Goal: Contribute content: Contribute content

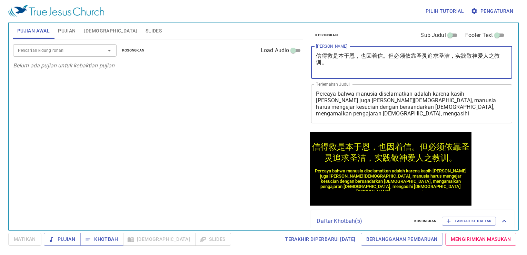
click at [367, 63] on textarea "信得救是本于恩，也因着信。但必须依靠圣灵追求圣洁，实践敬神爱人之教训。" at bounding box center [411, 62] width 191 height 20
drag, startPoint x: 318, startPoint y: 52, endPoint x: 324, endPoint y: 66, distance: 14.7
click at [324, 66] on textarea "信得救是本于恩，也因着信。但必须依靠圣灵追求圣洁，实践敬神爱人之教训。" at bounding box center [411, 62] width 191 height 20
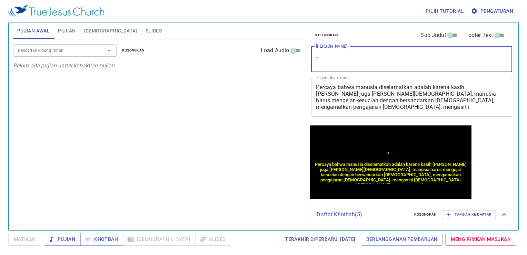
type textarea "。"
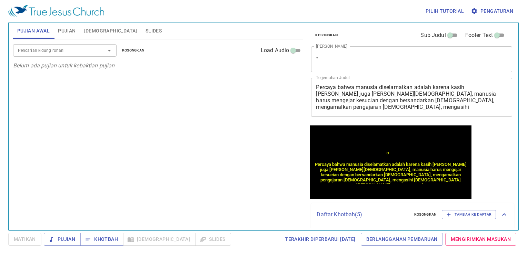
drag, startPoint x: 315, startPoint y: 87, endPoint x: 304, endPoint y: 81, distance: 12.7
click at [325, 91] on div "Percaya bahwa manusia diselamatkan adalah karena kasih karunia dan juga oleh im…" at bounding box center [411, 97] width 201 height 39
drag, startPoint x: 315, startPoint y: 88, endPoint x: 314, endPoint y: 82, distance: 5.6
click at [320, 88] on div "Percaya bahwa manusia diselamatkan adalah karena kasih karunia dan juga oleh im…" at bounding box center [411, 97] width 201 height 39
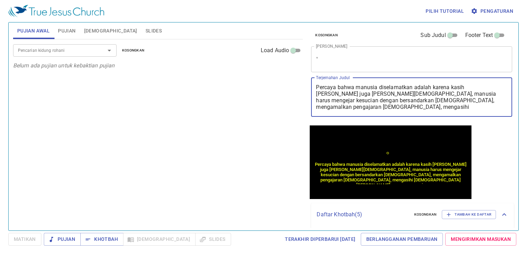
click at [314, 86] on div "Percaya bahwa manusia diselamatkan adalah karena kasih karunia dan juga oleh im…" at bounding box center [411, 97] width 201 height 39
drag, startPoint x: 316, startPoint y: 87, endPoint x: 361, endPoint y: 112, distance: 51.9
click at [361, 112] on div "Percaya bahwa manusia diselamatkan adalah karena kasih karunia dan juga oleh im…" at bounding box center [411, 97] width 201 height 39
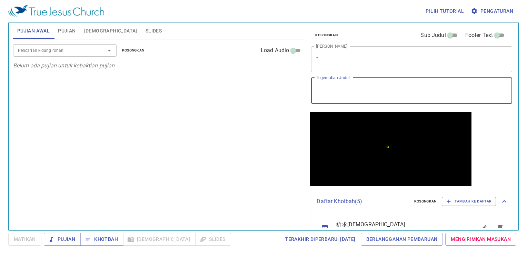
click at [326, 60] on textarea "。" at bounding box center [411, 58] width 191 height 13
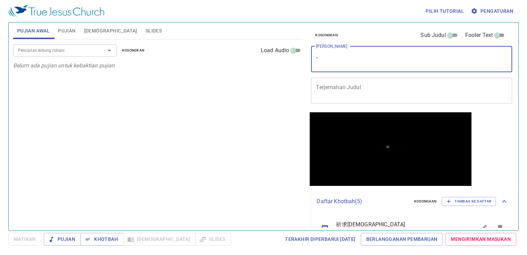
click at [326, 59] on textarea "。" at bounding box center [411, 58] width 191 height 13
type textarea "。"
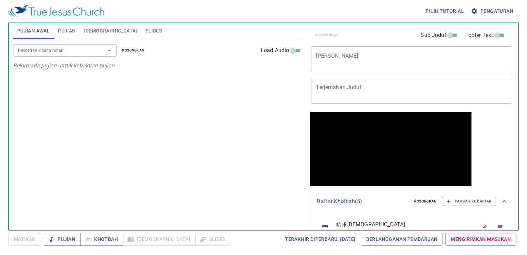
click at [338, 68] on div "x Judul Khotbah" at bounding box center [411, 59] width 201 height 26
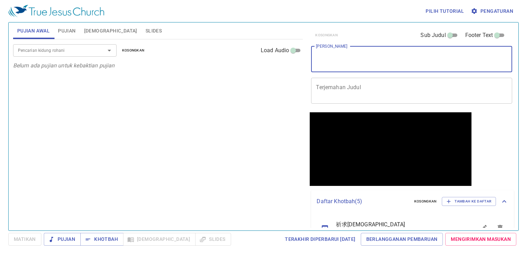
click at [338, 68] on div "x Judul Khotbah" at bounding box center [411, 59] width 201 height 26
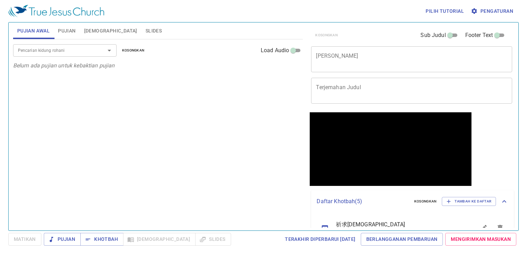
click at [106, 95] on div "Pencarian kidung rohani Pencarian kidung rohani Kosongkan Load Audio Belum ada …" at bounding box center [158, 131] width 290 height 185
click at [416, 71] on div "x Judul Khotbah" at bounding box center [411, 59] width 201 height 26
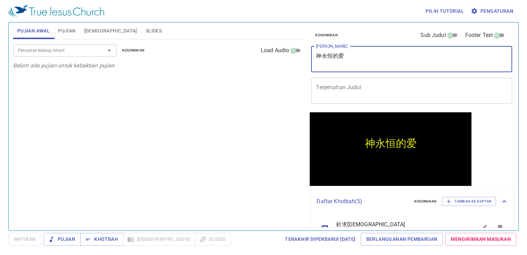
type textarea "神永恒的爱"
click at [382, 90] on textarea "Terjemahan Judul" at bounding box center [411, 90] width 191 height 13
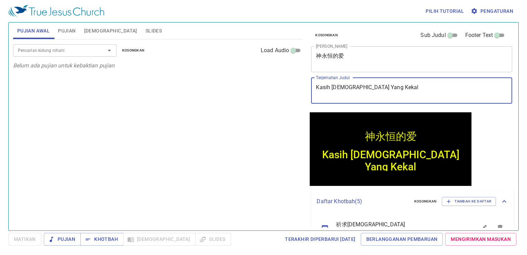
type textarea "Kasih [DEMOGRAPHIC_DATA] Yang Kekal"
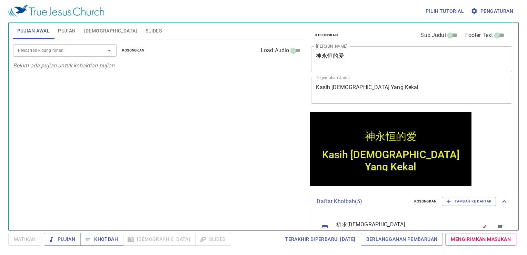
click at [274, 136] on div "Pencarian kidung rohani Pencarian kidung rohani Kosongkan Load Audio Belum ada …" at bounding box center [158, 131] width 290 height 185
click at [318, 131] on div "神永恒的爱" at bounding box center [391, 130] width 162 height 29
click at [78, 48] on input "Pencarian kidung rohani" at bounding box center [54, 50] width 79 height 8
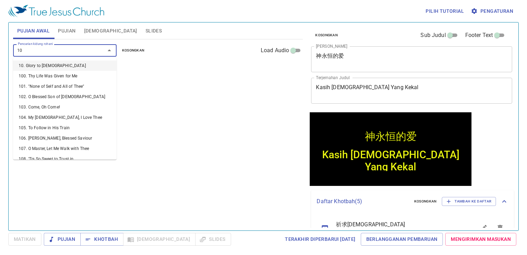
type input "106"
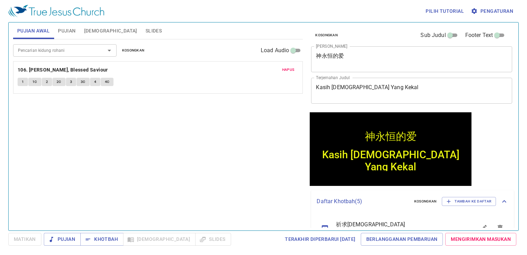
click at [145, 95] on div "Pencarian kidung rohani Pencarian kidung rohani Kosongkan Load Audio Hapus 106.…" at bounding box center [158, 131] width 290 height 185
click at [298, 179] on div "Pencarian kidung rohani Pencarian kidung rohani Kosongkan Load Audio Hapus 106.…" at bounding box center [158, 131] width 290 height 185
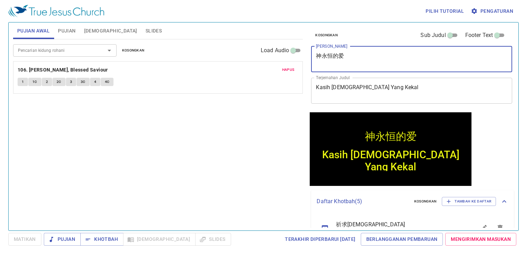
drag, startPoint x: 317, startPoint y: 54, endPoint x: 342, endPoint y: 57, distance: 25.0
click at [358, 57] on textarea "神永恒的爱" at bounding box center [411, 58] width 191 height 13
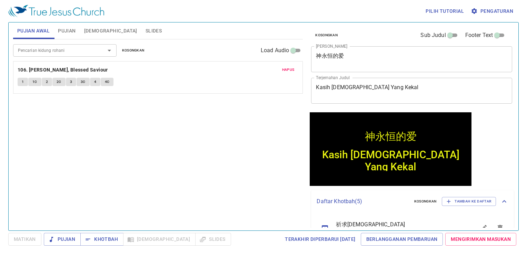
click at [223, 121] on div "Pencarian kidung rohani Pencarian kidung rohani Kosongkan Load Audio Hapus 106.…" at bounding box center [158, 131] width 290 height 185
click at [308, 171] on div "神永恒的爱 神永恒的爱 Kasih Tuhan Yang Kekal Kasih Tuhan Yang Kekal" at bounding box center [390, 148] width 165 height 76
click at [511, 10] on span "Pengaturan" at bounding box center [492, 11] width 41 height 9
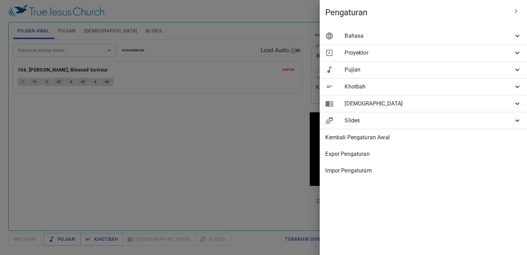
click at [373, 57] on div "Proyektor" at bounding box center [423, 52] width 207 height 17
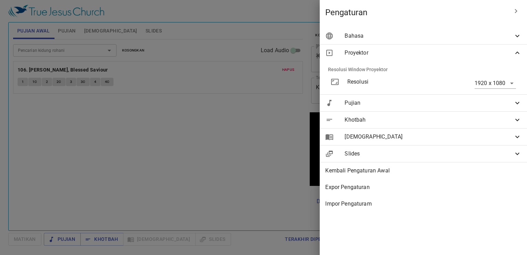
click at [210, 152] on div at bounding box center [263, 127] width 527 height 255
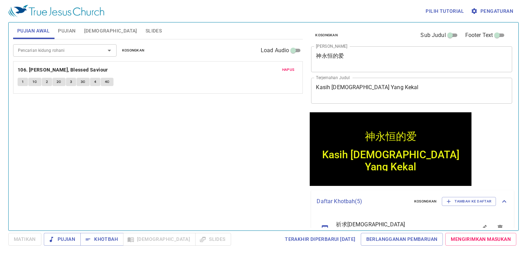
click at [225, 180] on div "Pencarian kidung rohani Pencarian kidung rohani Kosongkan Load Audio Hapus 106.…" at bounding box center [158, 131] width 290 height 185
click at [195, 213] on div "Pencarian kidung rohani Pencarian kidung rohani Kosongkan Load Audio Hapus 106.…" at bounding box center [158, 131] width 290 height 185
click at [50, 176] on div "Pencarian kidung rohani Pencarian kidung rohani Kosongkan Load Audio Hapus 106.…" at bounding box center [158, 131] width 290 height 185
click at [194, 154] on div "Pencarian kidung rohani Pencarian kidung rohani Kosongkan Load Audio Hapus 106.…" at bounding box center [158, 131] width 290 height 185
click at [232, 161] on div "Pencarian kidung rohani Pencarian kidung rohani Kosongkan Load Audio Hapus 106.…" at bounding box center [158, 131] width 290 height 185
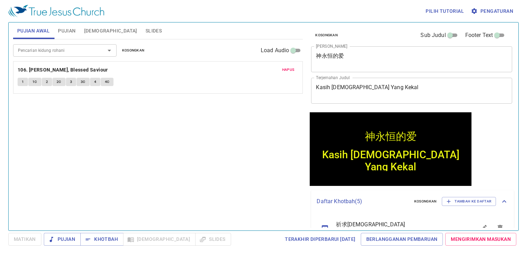
click at [36, 121] on div "Pencarian kidung rohani Pencarian kidung rohani Kosongkan Load Audio Hapus 106.…" at bounding box center [158, 131] width 290 height 185
drag, startPoint x: 175, startPoint y: 126, endPoint x: 183, endPoint y: 138, distance: 14.1
click at [182, 133] on div "Pencarian kidung rohani Pencarian kidung rohani Kosongkan Load Audio Hapus 106.…" at bounding box center [158, 131] width 290 height 185
click at [161, 161] on div "Pencarian kidung rohani Pencarian kidung rohani Kosongkan Load Audio Hapus 106.…" at bounding box center [158, 131] width 290 height 185
click at [162, 160] on div "Pencarian kidung rohani Pencarian kidung rohani Kosongkan Load Audio Hapus 106.…" at bounding box center [158, 131] width 290 height 185
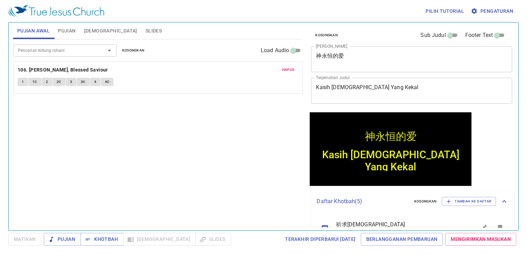
drag, startPoint x: 164, startPoint y: 156, endPoint x: 147, endPoint y: 111, distance: 47.9
click at [162, 143] on div "Pencarian kidung rohani Pencarian kidung rohani Kosongkan Load Audio Hapus 106.…" at bounding box center [158, 131] width 290 height 185
click at [484, 9] on span "Pengaturan" at bounding box center [492, 11] width 41 height 9
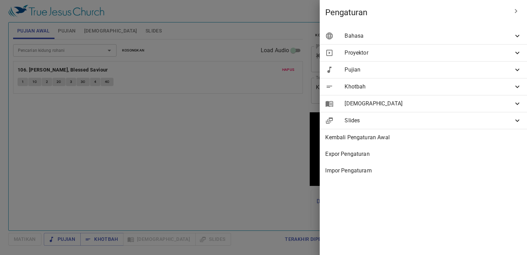
click at [408, 59] on div "Proyektor" at bounding box center [423, 52] width 207 height 17
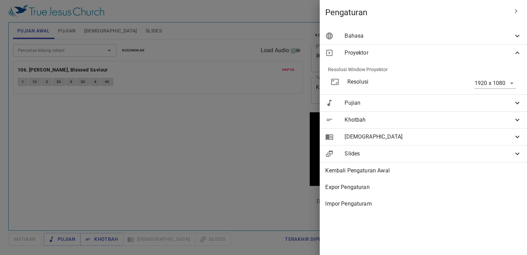
click at [409, 57] on div "Proyektor" at bounding box center [423, 52] width 207 height 17
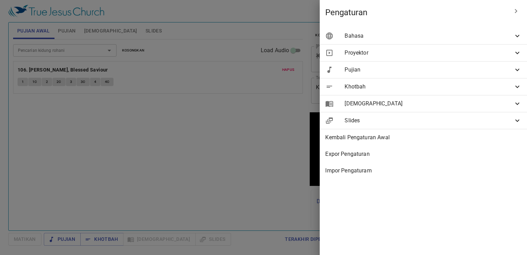
click at [250, 99] on div at bounding box center [263, 127] width 527 height 255
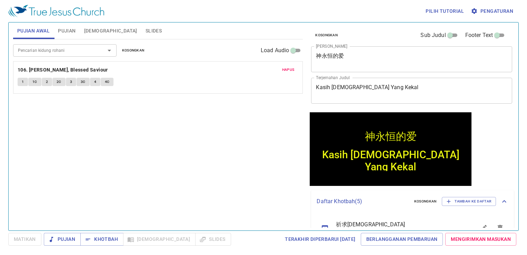
click at [212, 142] on div "Pencarian kidung rohani Pencarian kidung rohani Kosongkan Load Audio Hapus 106.…" at bounding box center [158, 131] width 290 height 185
click at [213, 141] on div "Pencarian kidung rohani Pencarian kidung rohani Kosongkan Load Audio Hapus 106.…" at bounding box center [158, 131] width 290 height 185
click at [238, 191] on div "Pencarian kidung rohani Pencarian kidung rohani Kosongkan Load Audio Hapus 106.…" at bounding box center [158, 131] width 290 height 185
click at [204, 187] on div "Pencarian kidung rohani Pencarian kidung rohani Kosongkan Load Audio Hapus 106.…" at bounding box center [158, 131] width 290 height 185
drag, startPoint x: 270, startPoint y: 140, endPoint x: 229, endPoint y: 137, distance: 40.8
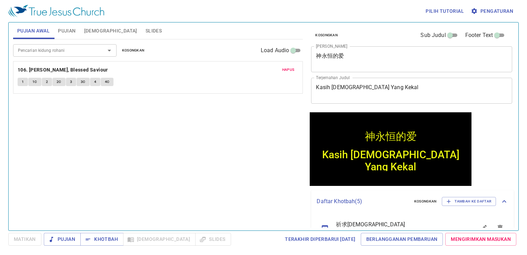
click at [259, 143] on div "Pencarian kidung rohani Pencarian kidung rohani Kosongkan Load Audio Hapus 106.…" at bounding box center [158, 131] width 290 height 185
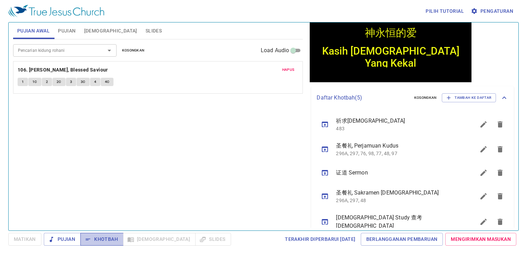
click at [100, 237] on span "Khotbah" at bounding box center [102, 239] width 32 height 9
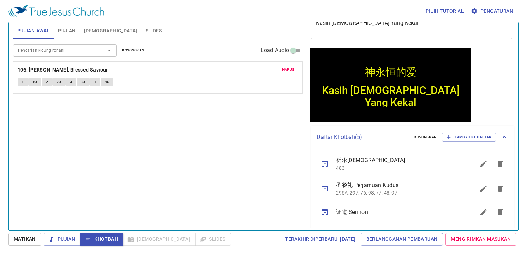
scroll to position [0, 0]
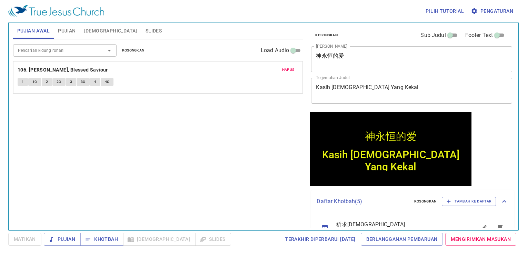
drag, startPoint x: 224, startPoint y: 91, endPoint x: 224, endPoint y: 96, distance: 4.2
click at [224, 93] on div "Pencarian kidung rohani Pencarian kidung rohani Kosongkan Load Audio Hapus 106.…" at bounding box center [158, 131] width 290 height 185
